Goal: Navigation & Orientation: Find specific page/section

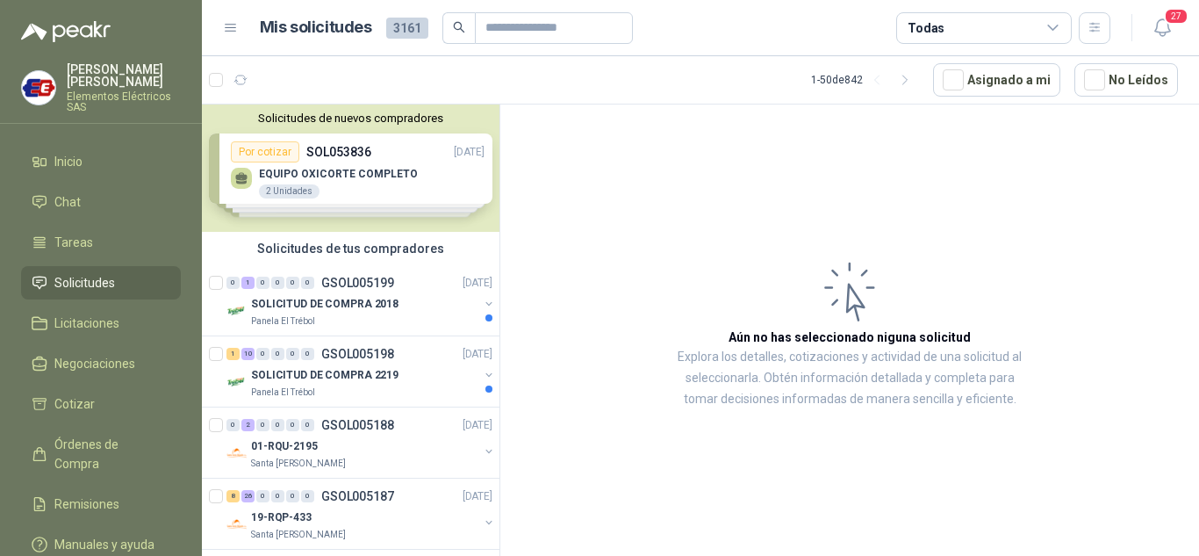
click at [72, 273] on span "Solicitudes" at bounding box center [84, 282] width 61 height 19
click at [74, 448] on span "Órdenes de Compra" at bounding box center [109, 454] width 110 height 39
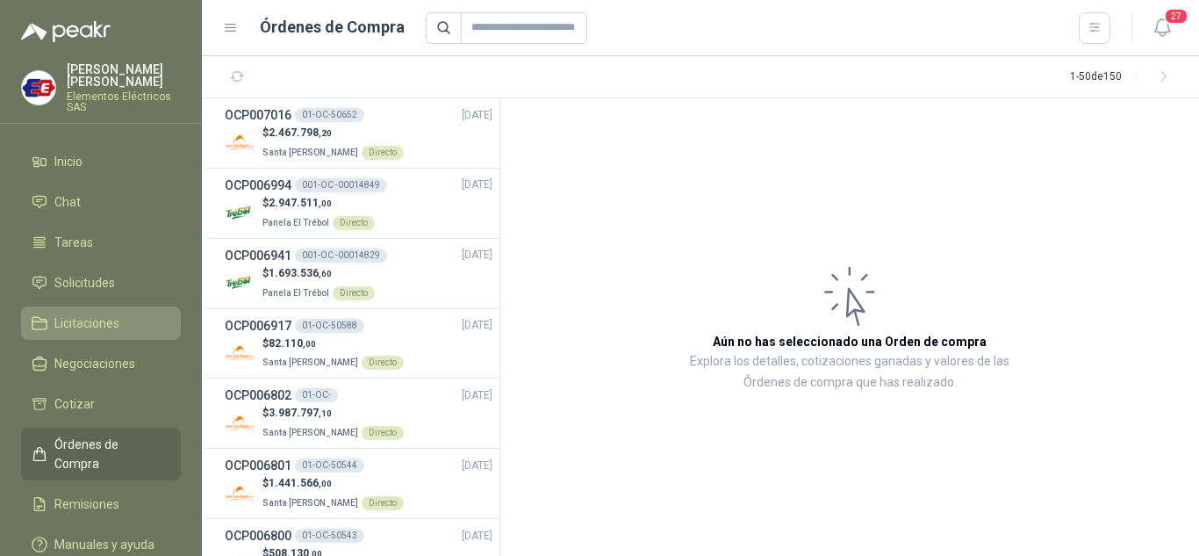
click at [86, 325] on span "Licitaciones" at bounding box center [86, 322] width 65 height 19
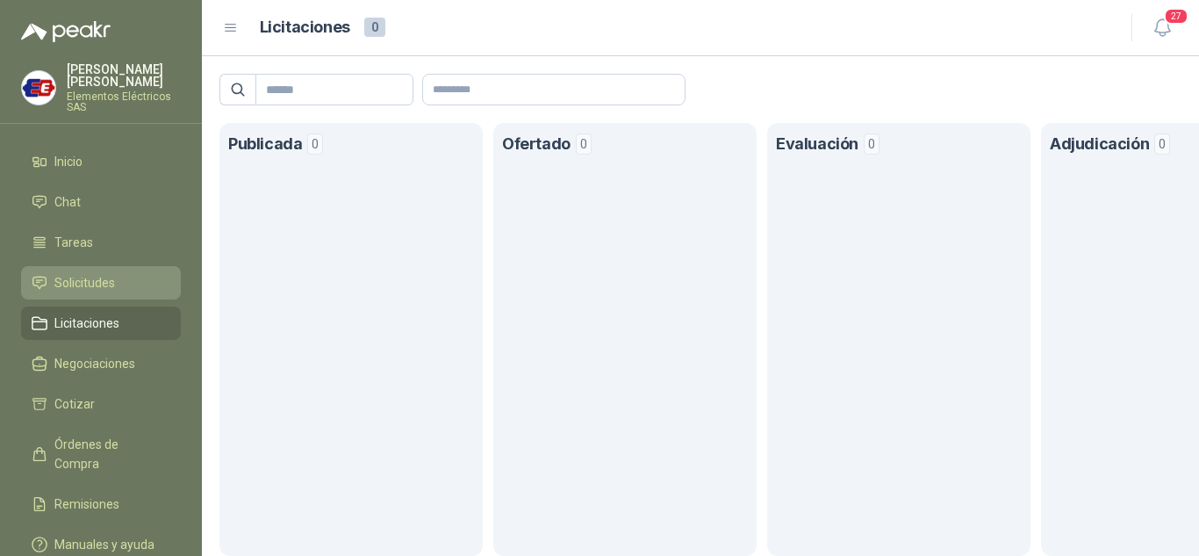
click at [72, 276] on span "Solicitudes" at bounding box center [84, 282] width 61 height 19
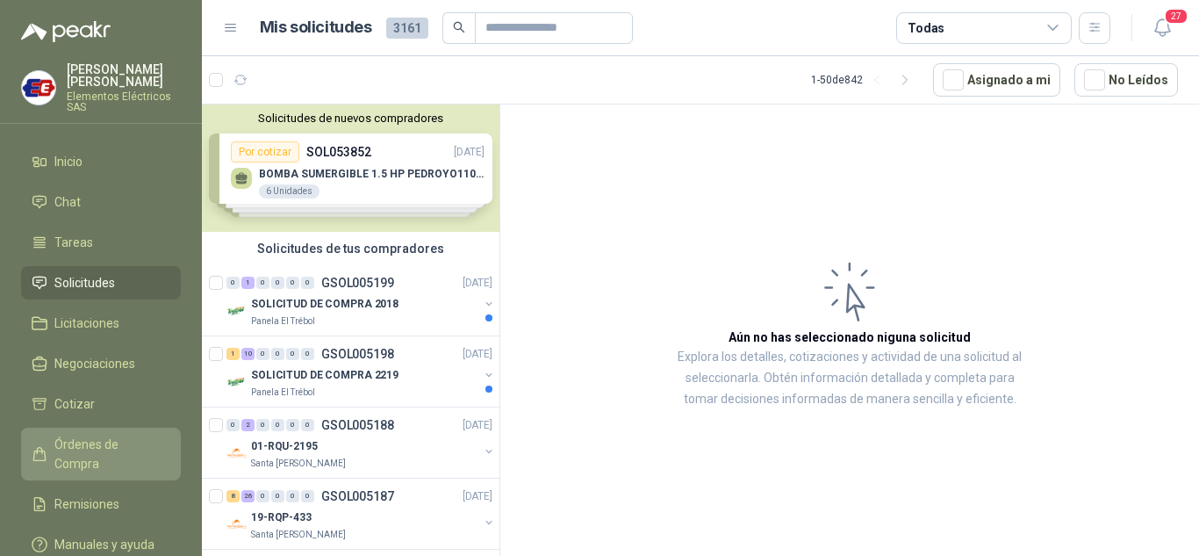
click at [92, 443] on span "Órdenes de Compra" at bounding box center [109, 454] width 110 height 39
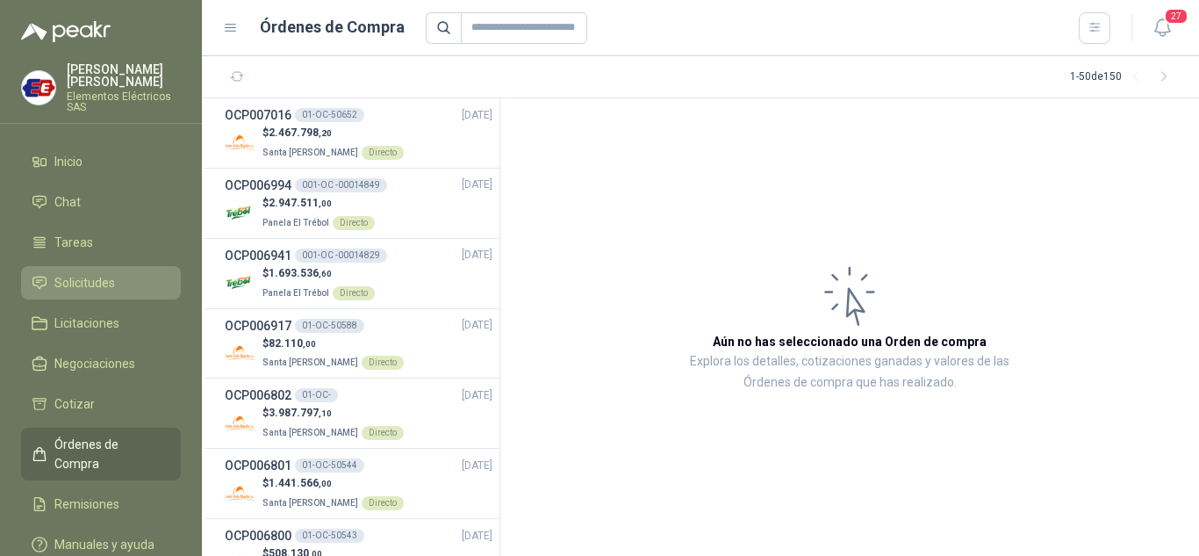
click at [73, 277] on span "Solicitudes" at bounding box center [84, 282] width 61 height 19
